Goal: Use online tool/utility: Utilize a website feature to perform a specific function

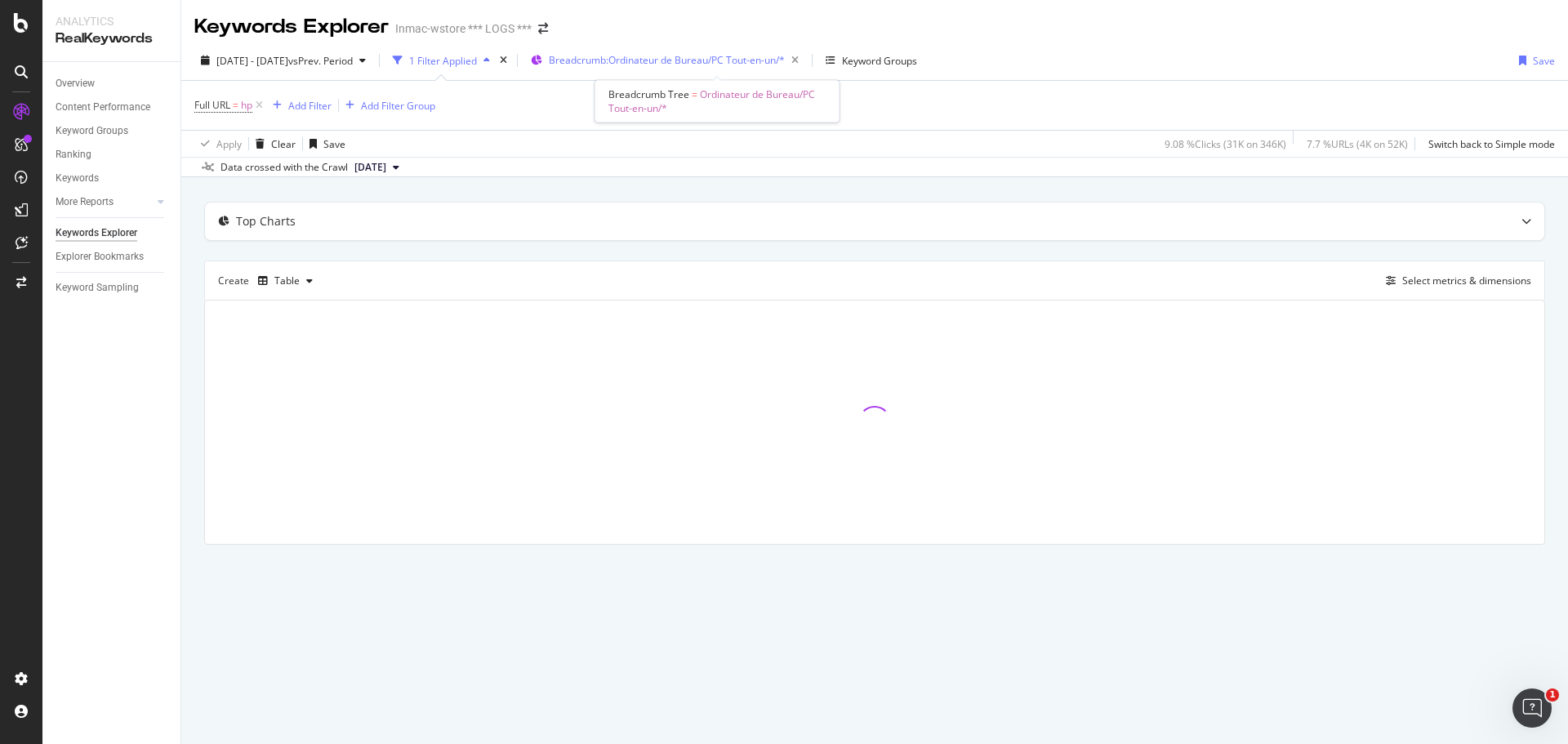
click at [752, 64] on span "Breadcrumb: Ordinateur de Bureau/PC Tout-en-un/*" at bounding box center [667, 60] width 236 height 14
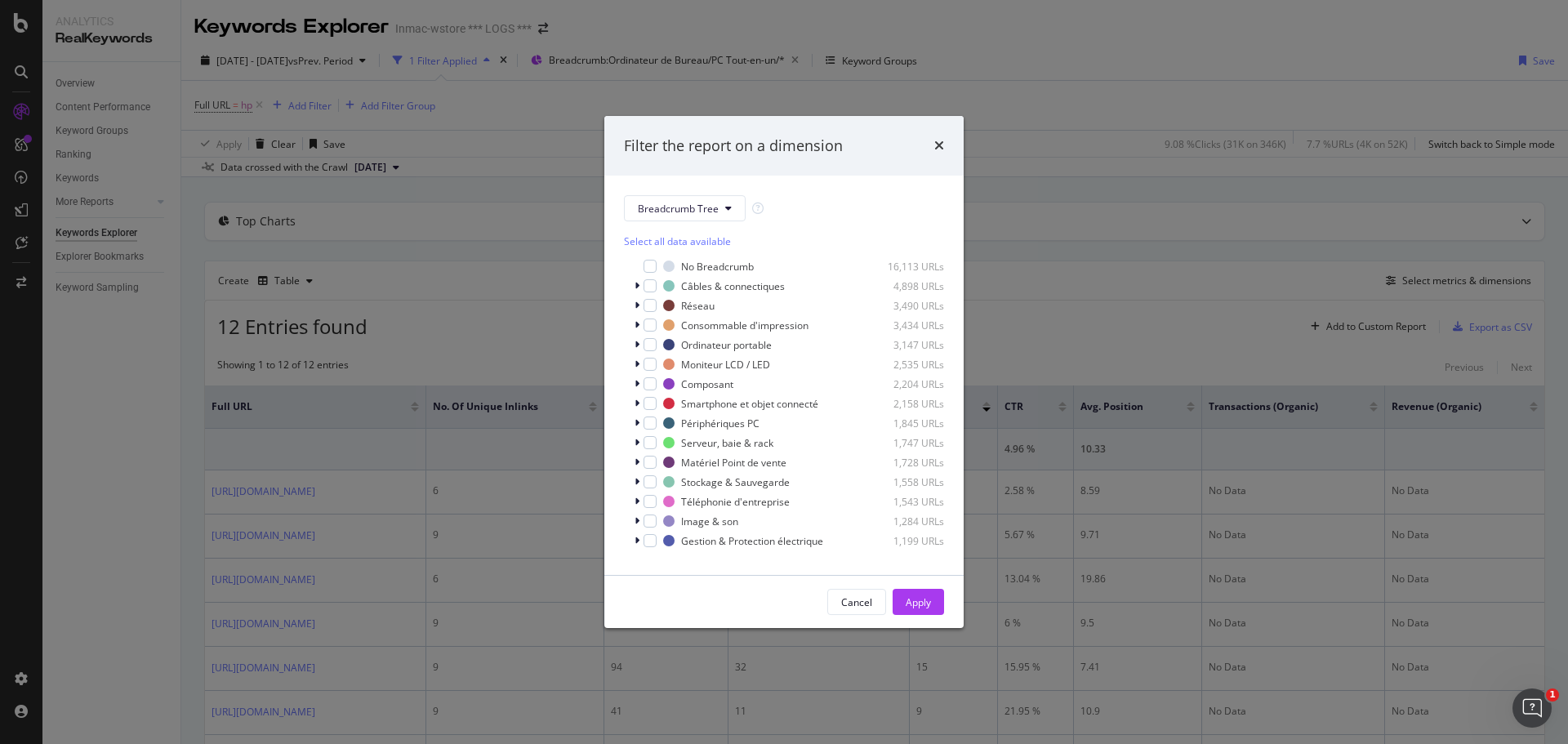
click at [453, 406] on div "Filter the report on a dimension Breadcrumb Tree Select all data available No B…" at bounding box center [784, 372] width 1568 height 744
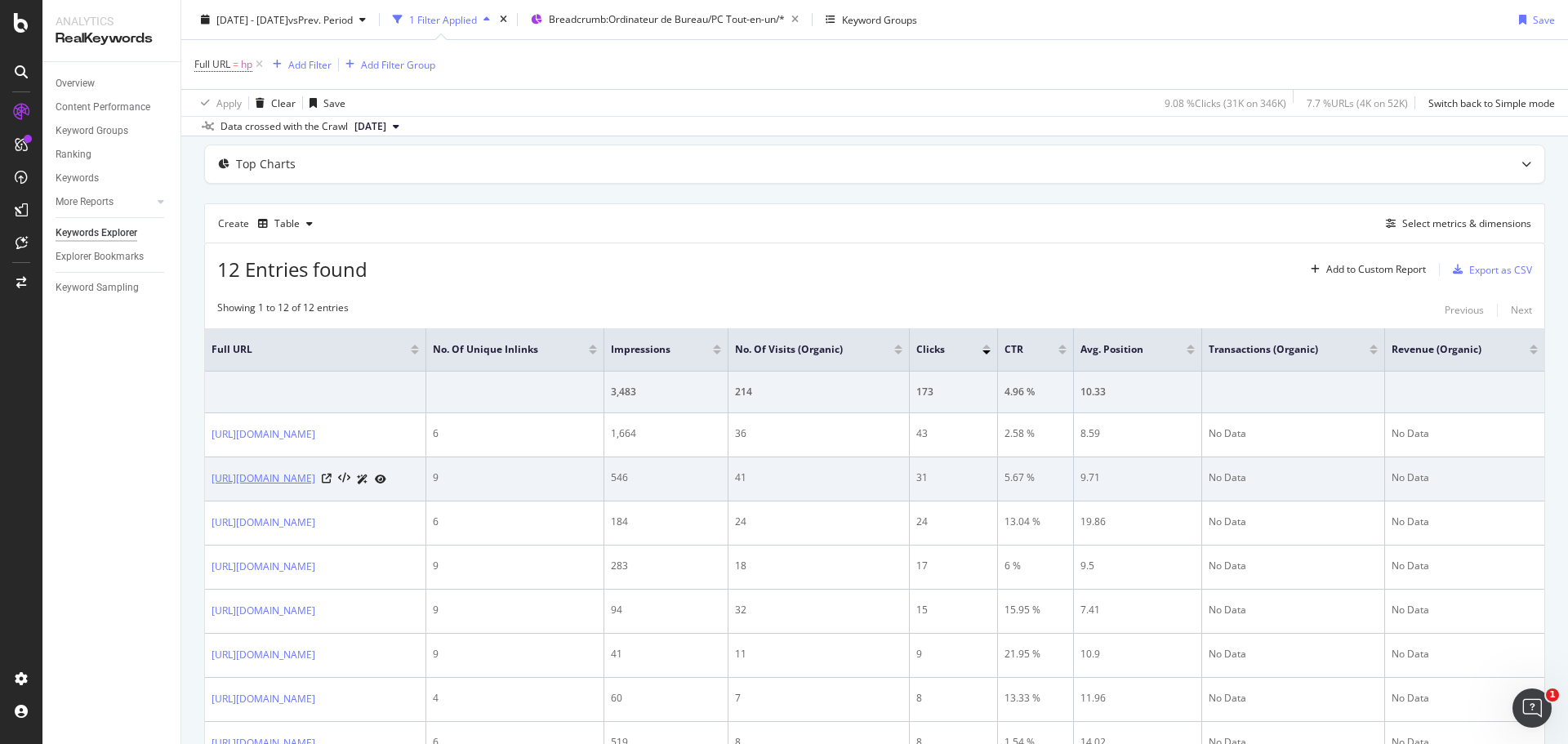
scroll to position [164, 0]
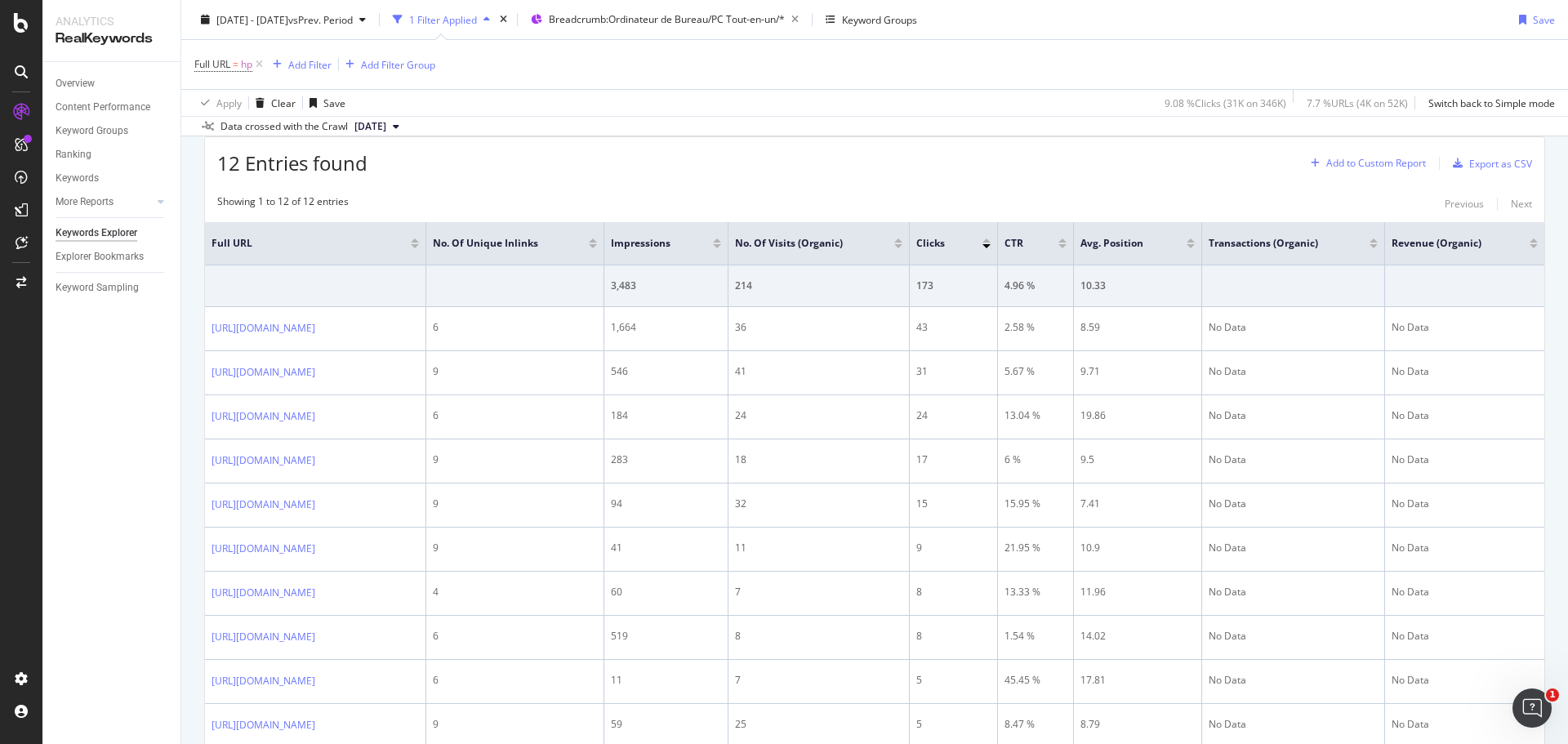
click at [1254, 163] on div "Add to Custom Report" at bounding box center [1376, 163] width 99 height 9
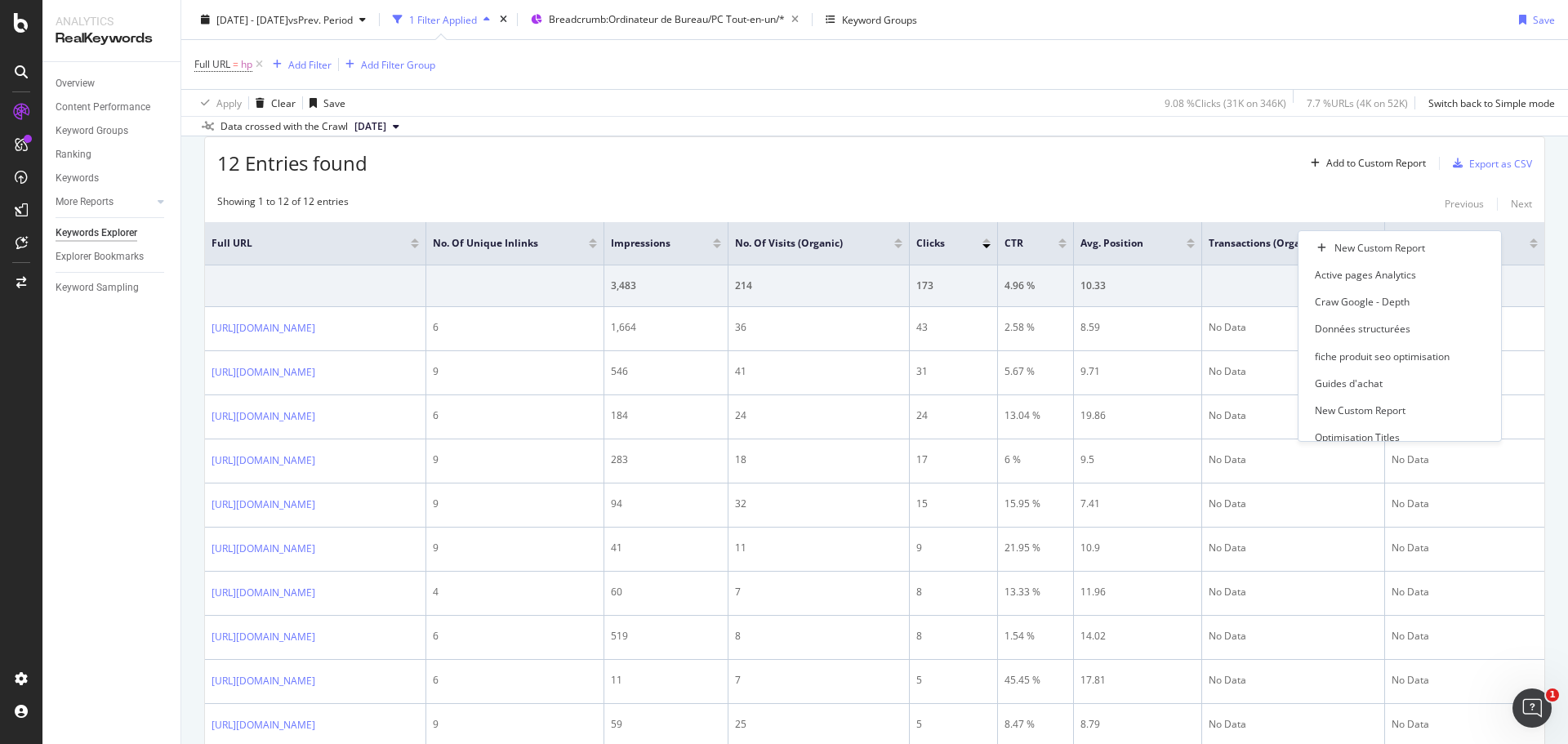
scroll to position [0, 0]
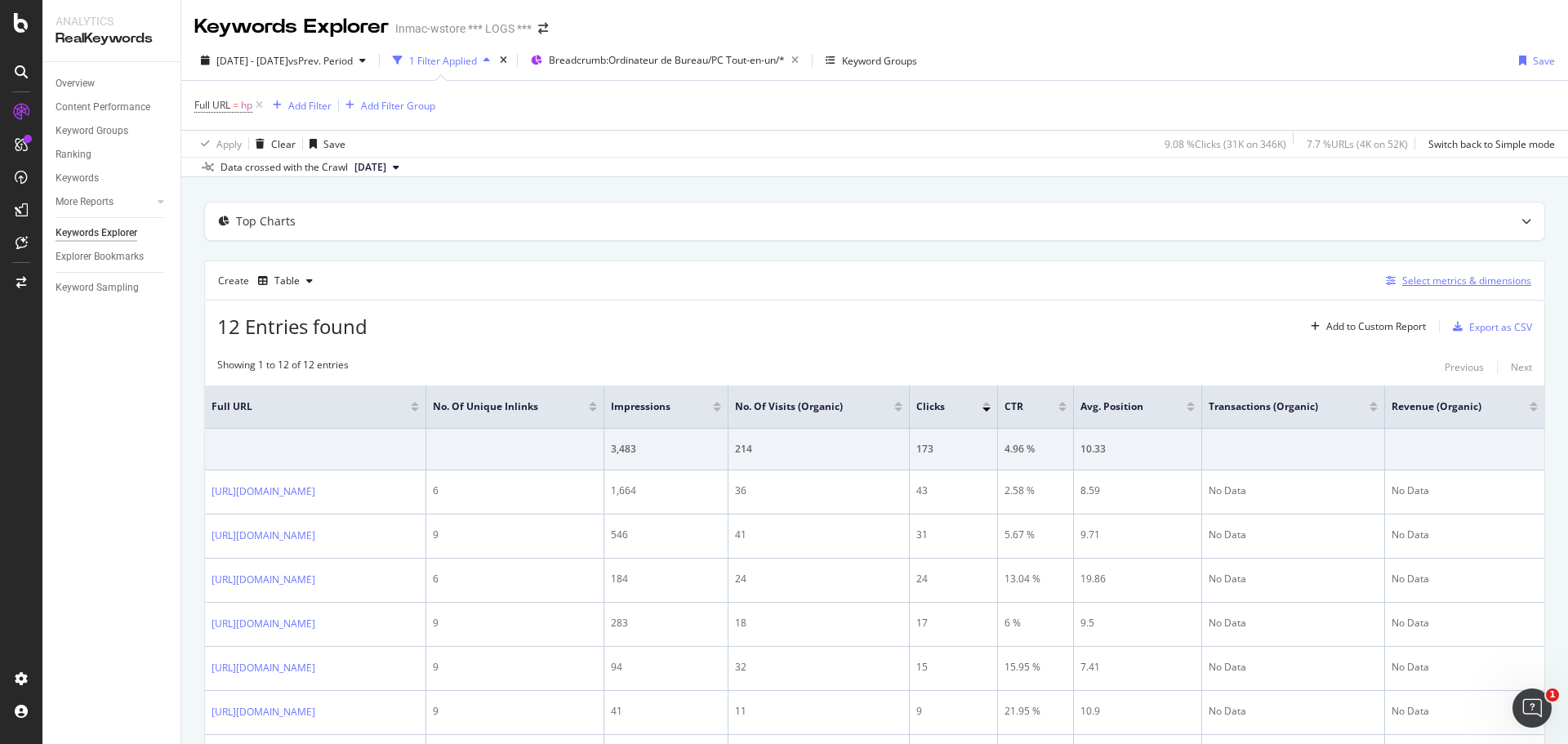
click at [1254, 277] on div "Select metrics & dimensions" at bounding box center [1467, 281] width 129 height 14
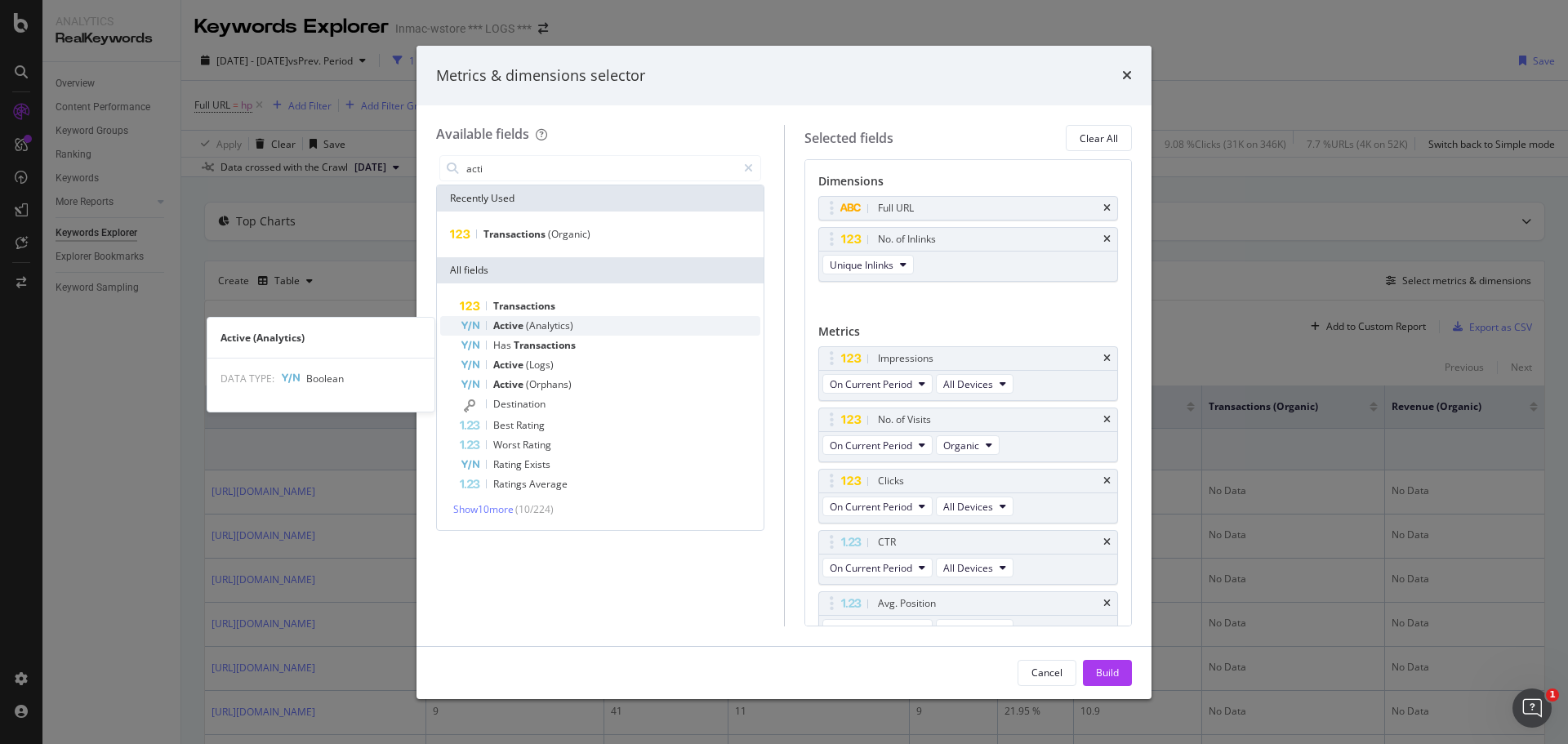
type input "acti"
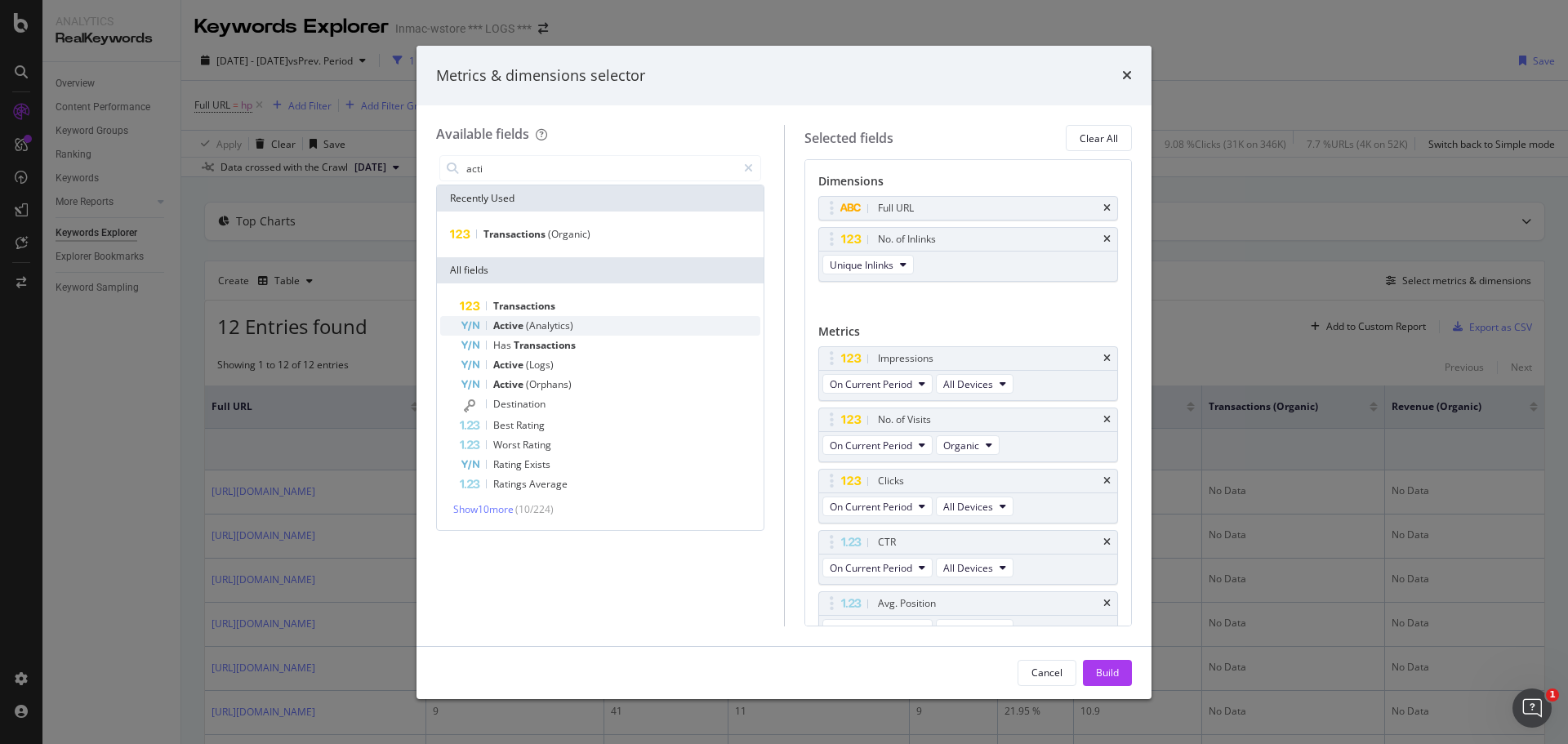
click at [546, 323] on span "(Analytics)" at bounding box center [549, 325] width 47 height 14
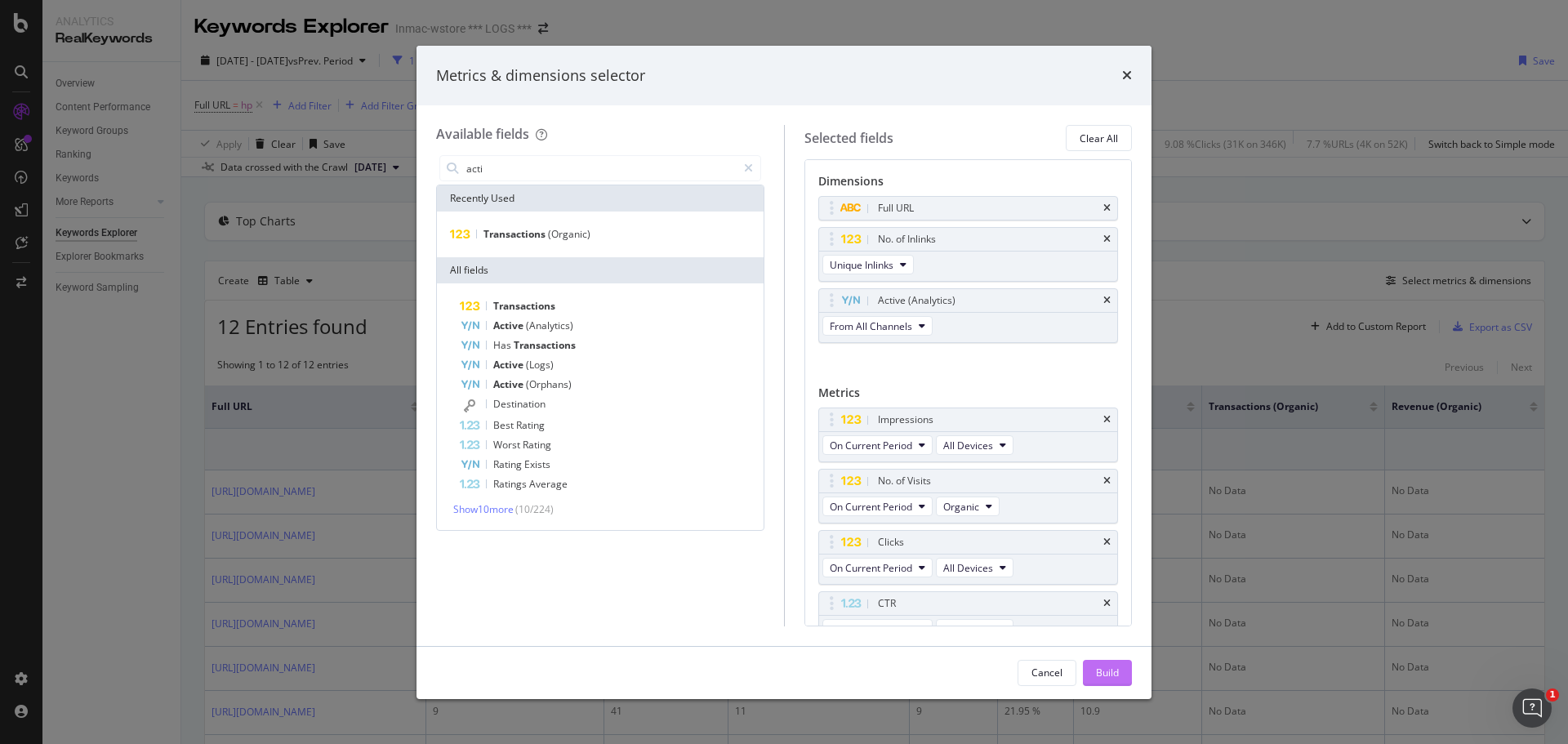
click at [1108, 646] on div "Build" at bounding box center [1108, 673] width 23 height 14
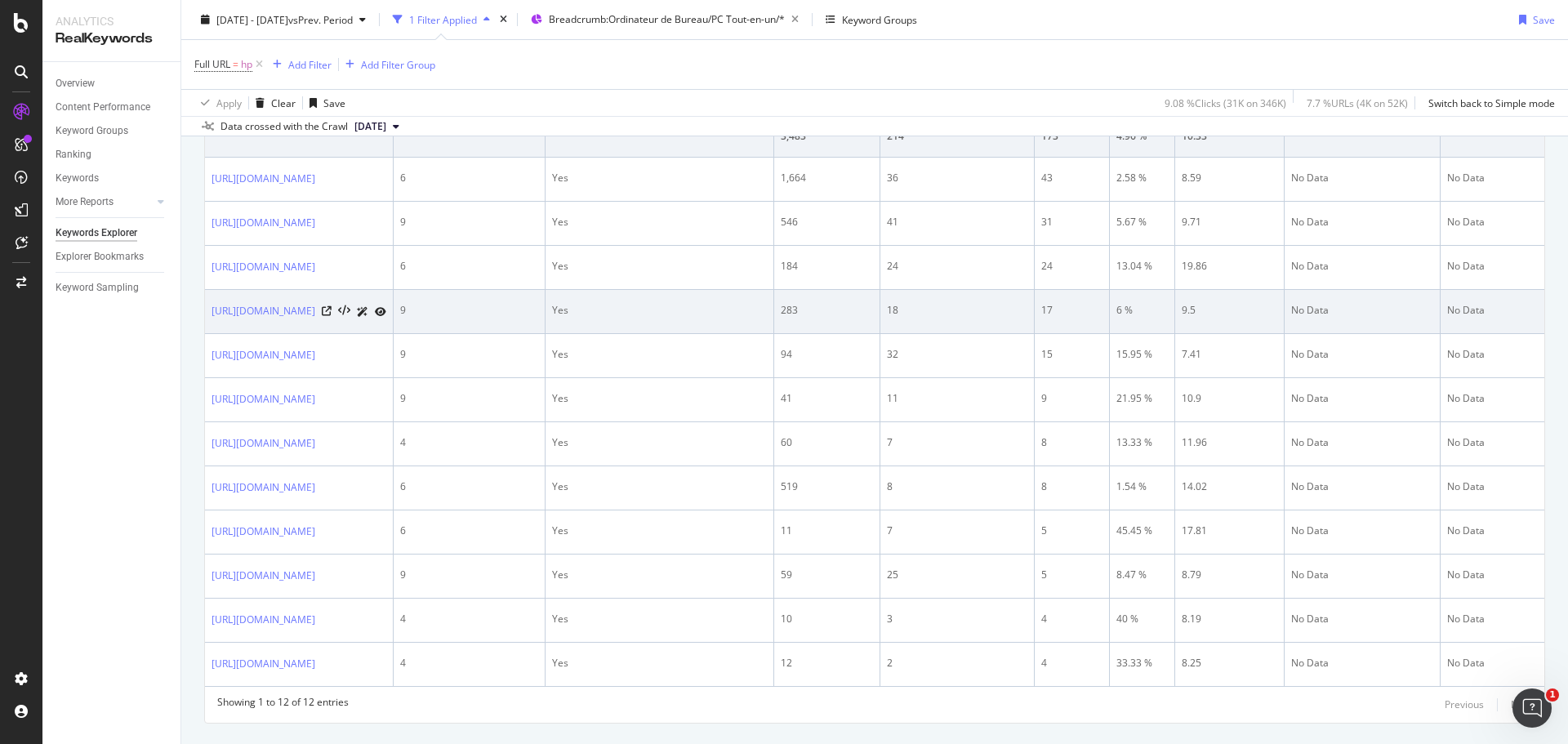
scroll to position [140, 0]
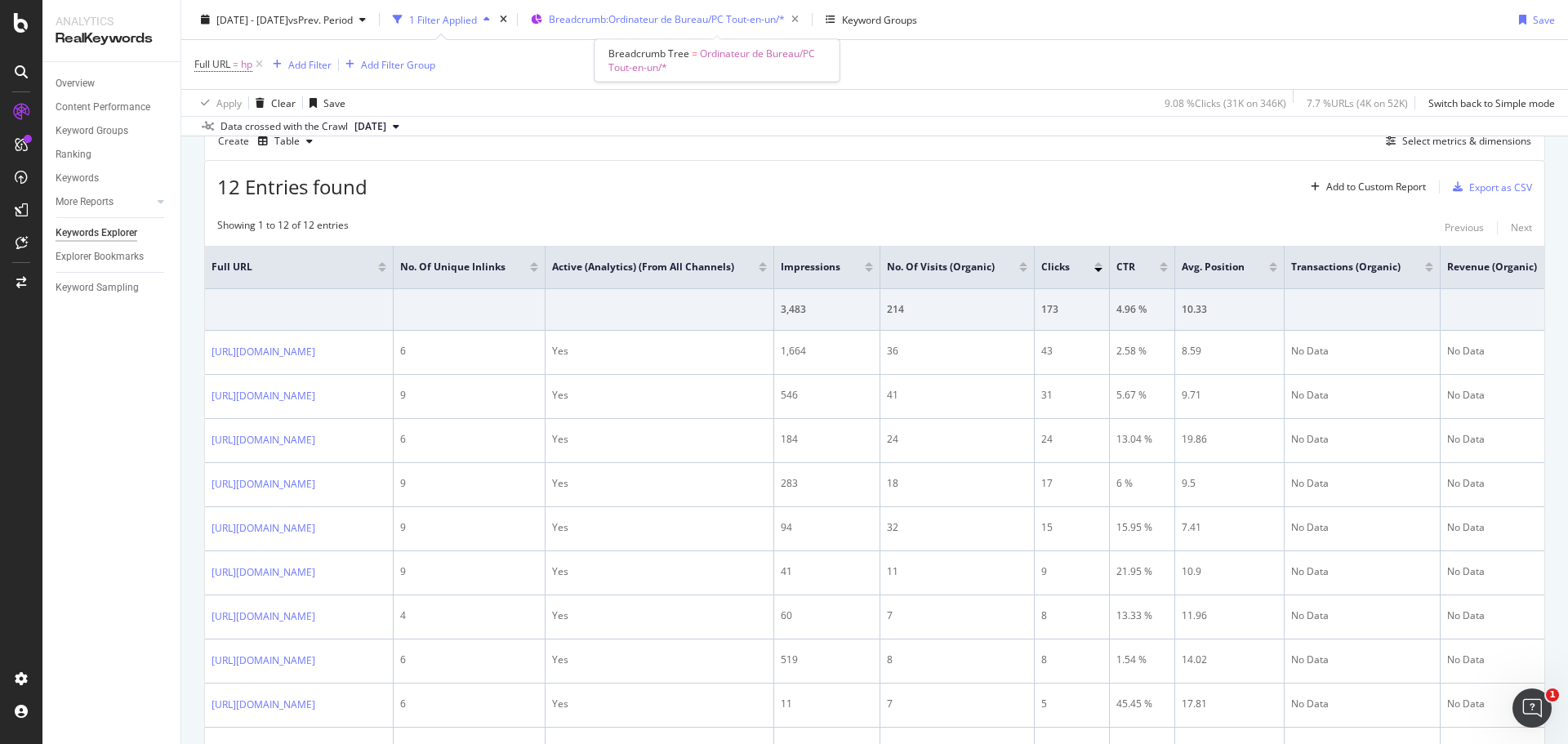
click at [753, 18] on span "Breadcrumb: Ordinateur de Bureau/PC Tout-en-un/*" at bounding box center [667, 19] width 236 height 14
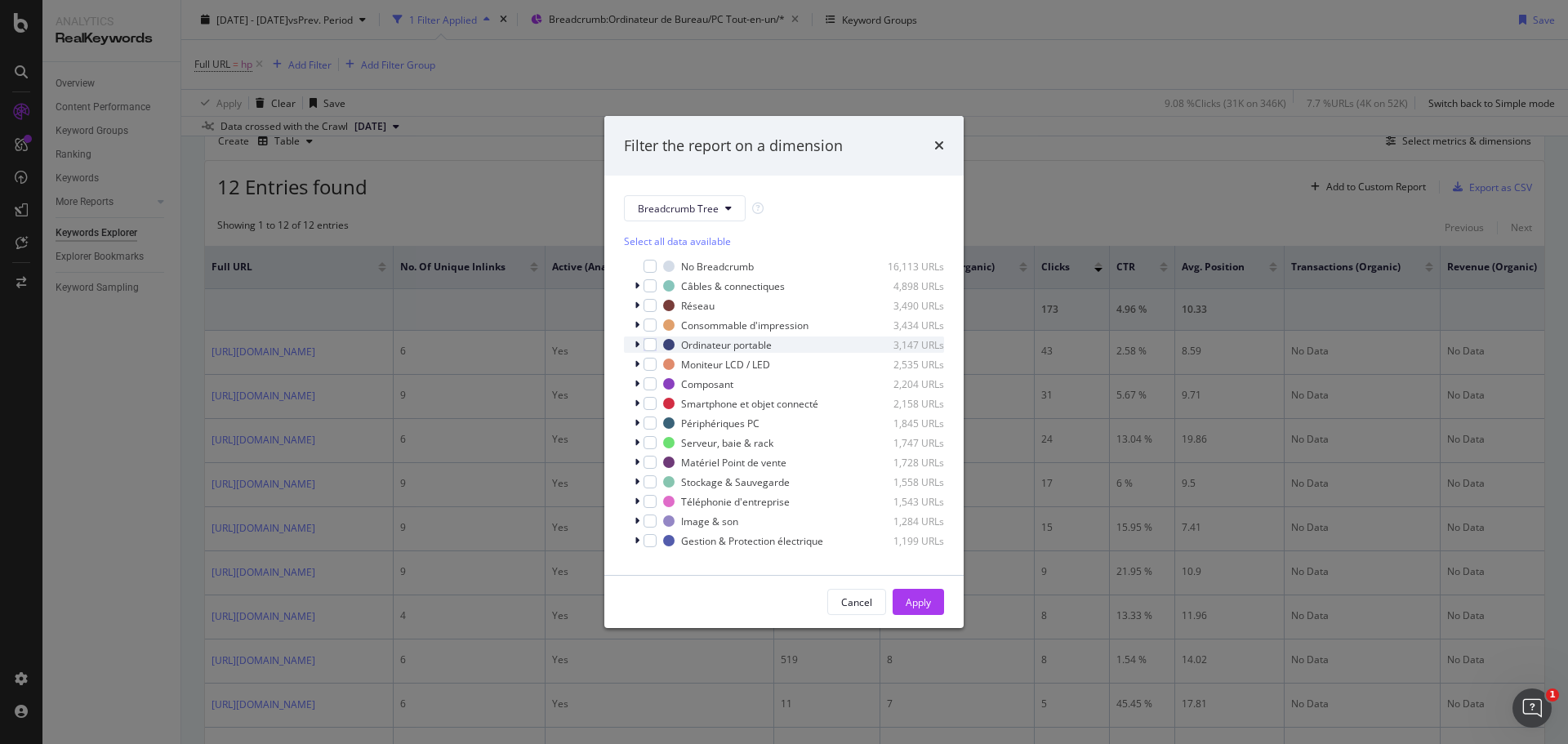
click at [635, 344] on icon "modal" at bounding box center [638, 344] width 5 height 9
click at [655, 361] on div "modal" at bounding box center [659, 360] width 13 height 13
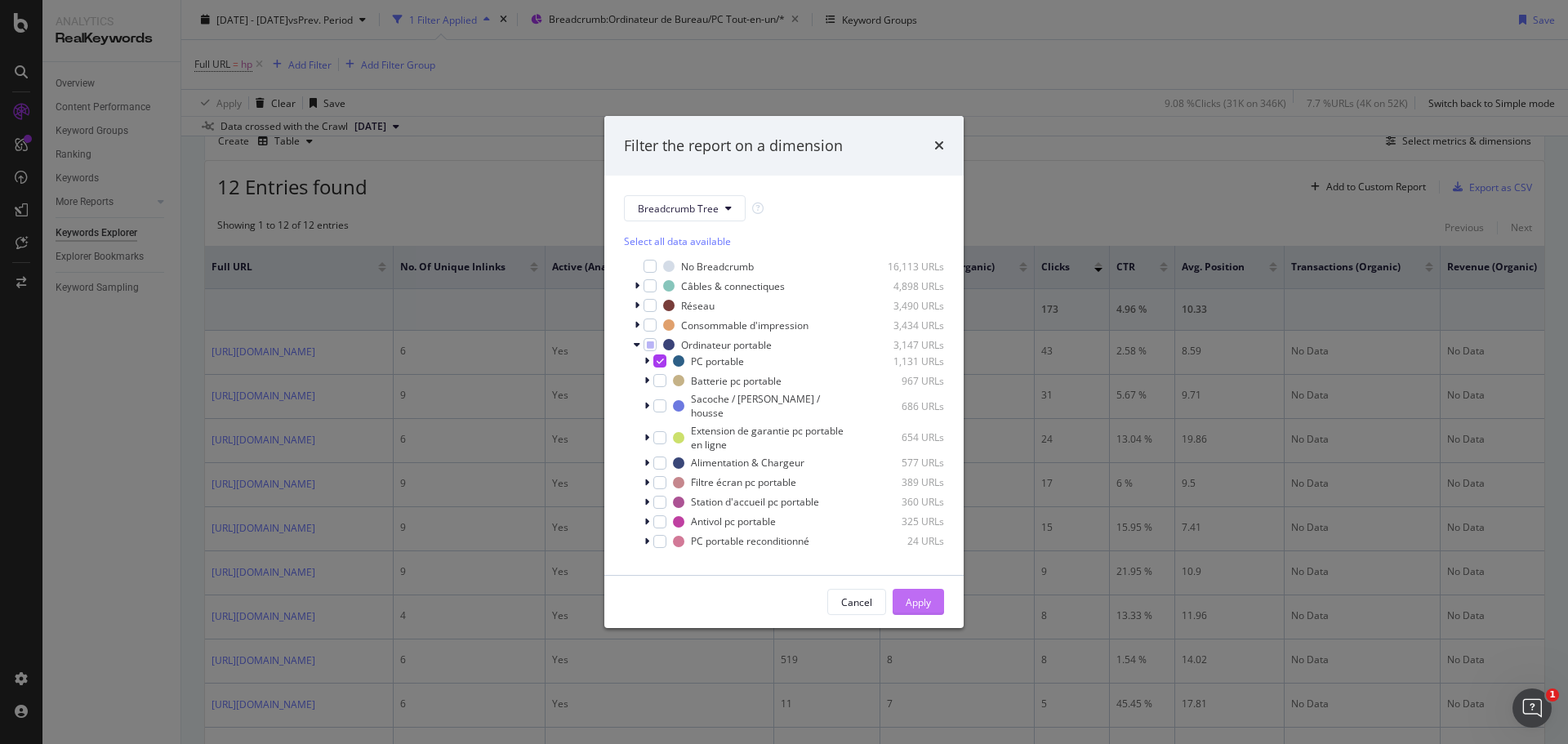
click at [923, 604] on div "Apply" at bounding box center [918, 603] width 26 height 14
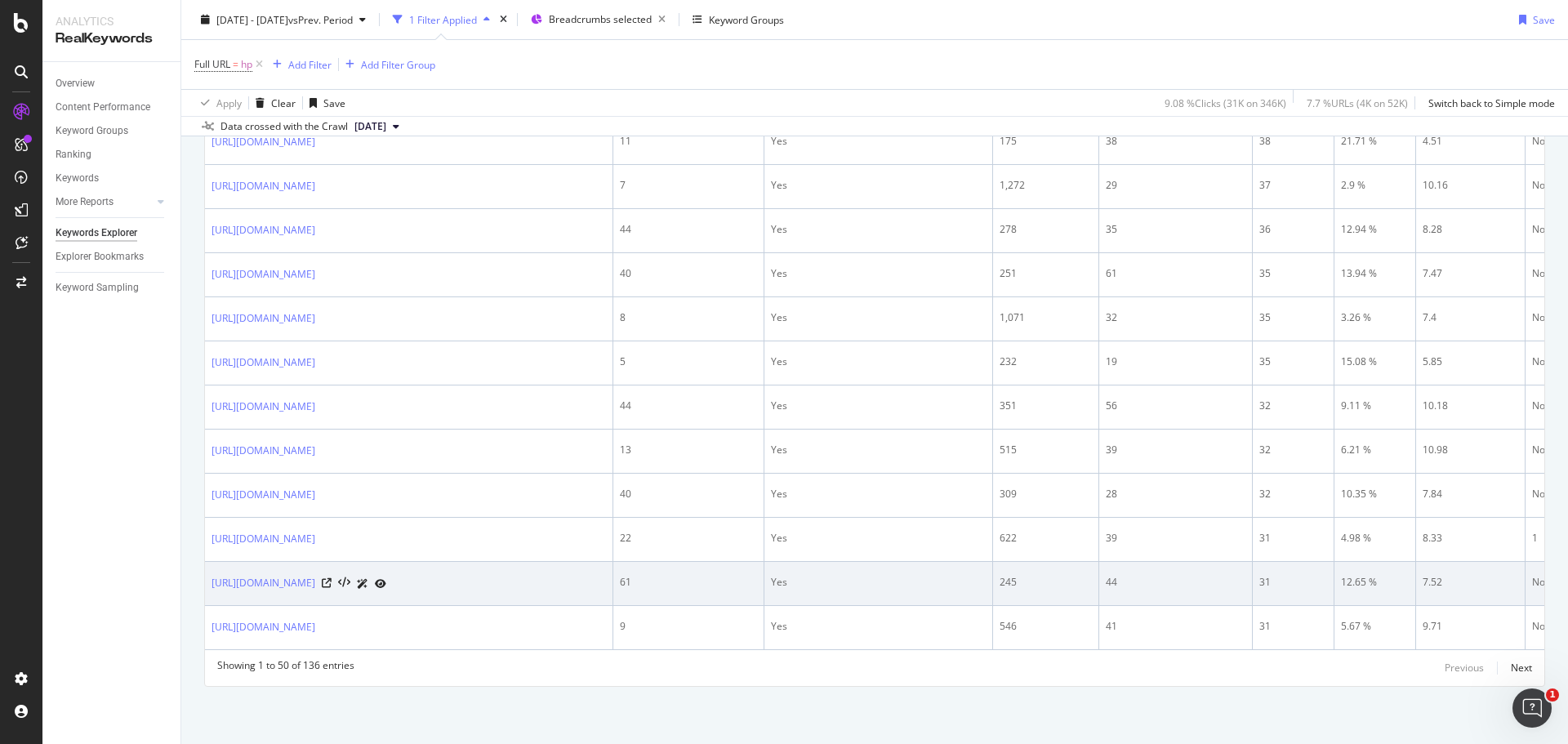
scroll to position [3171, 0]
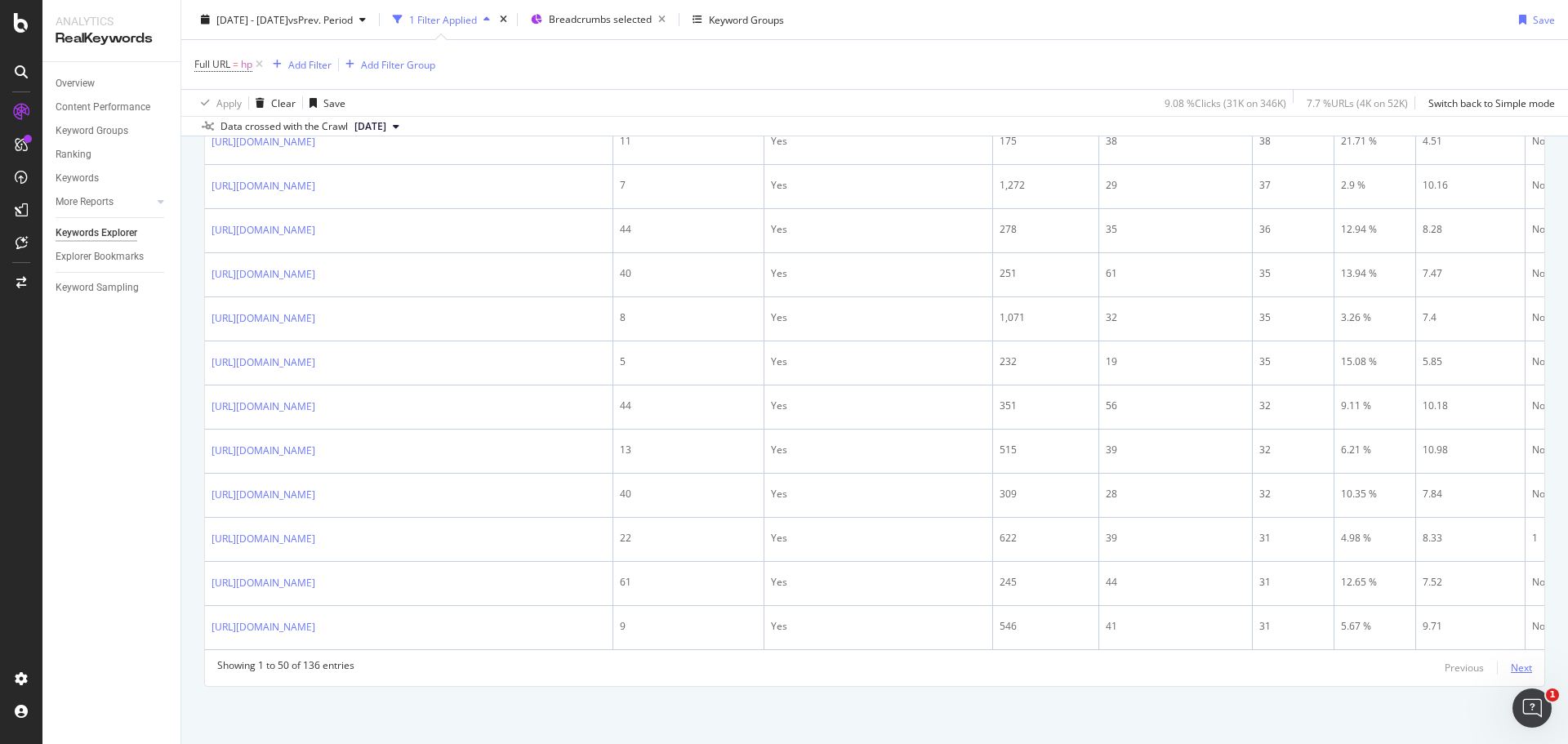
click at [1254, 646] on div "Next" at bounding box center [1522, 668] width 21 height 14
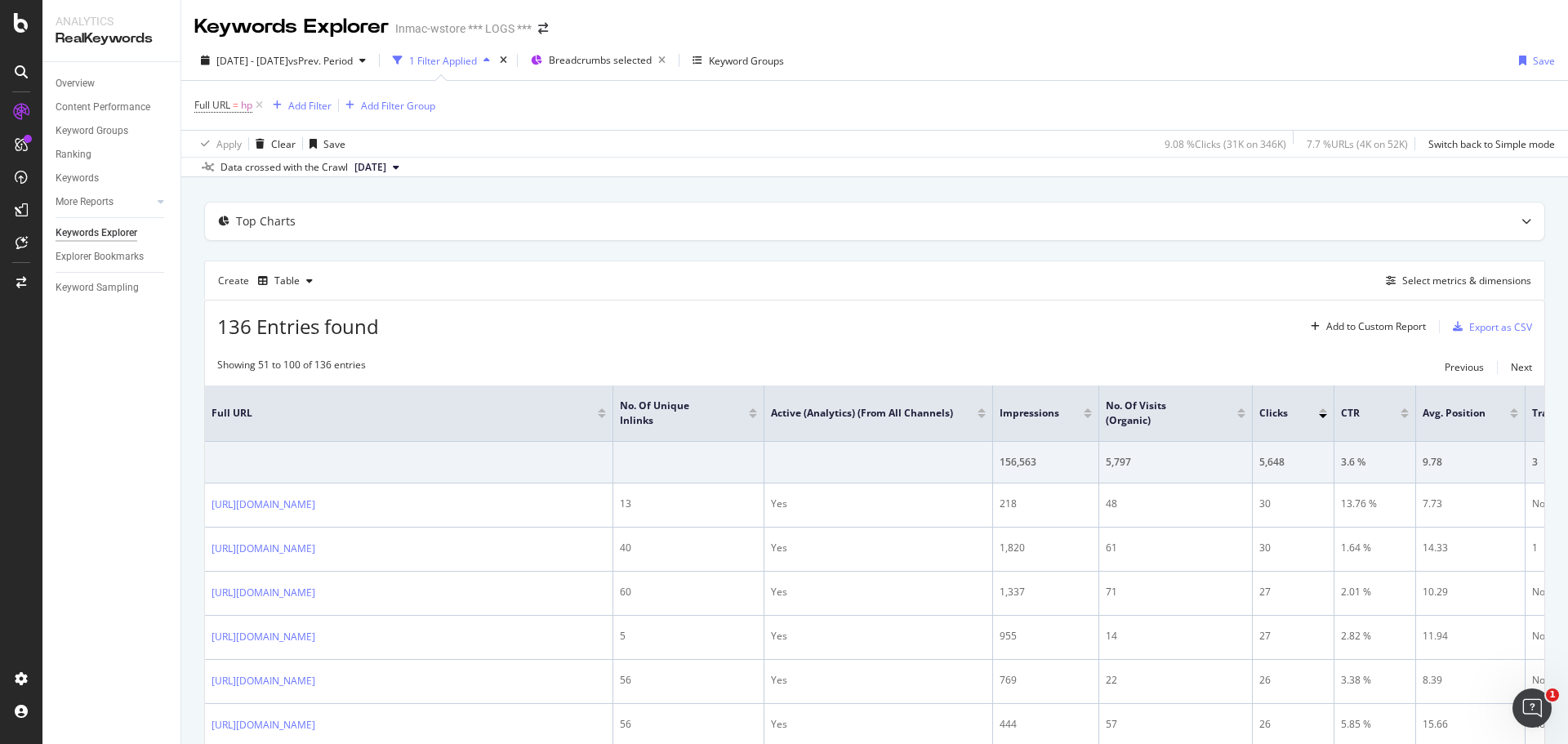
click at [978, 417] on div at bounding box center [982, 416] width 9 height 4
click at [1244, 409] on div at bounding box center [1242, 410] width 9 height 4
